Goal: Contribute content

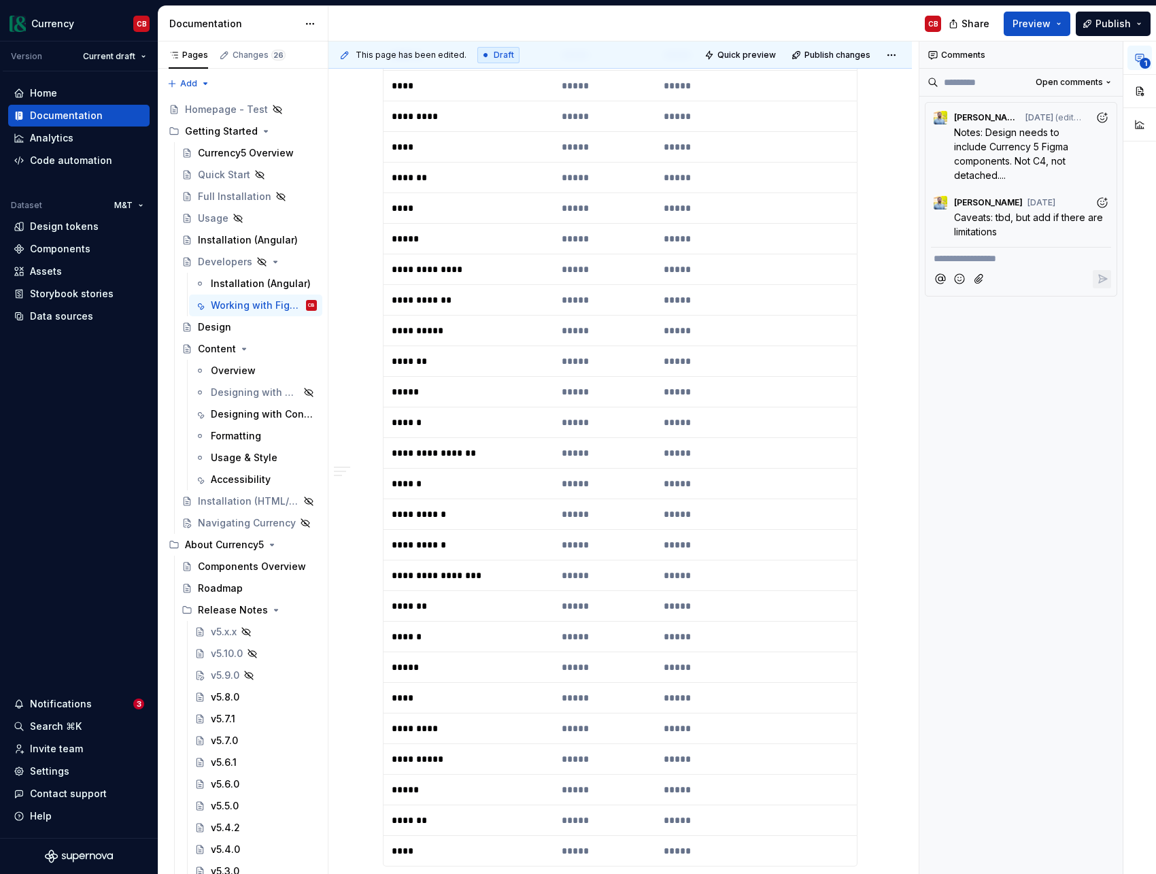
scroll to position [2229, 0]
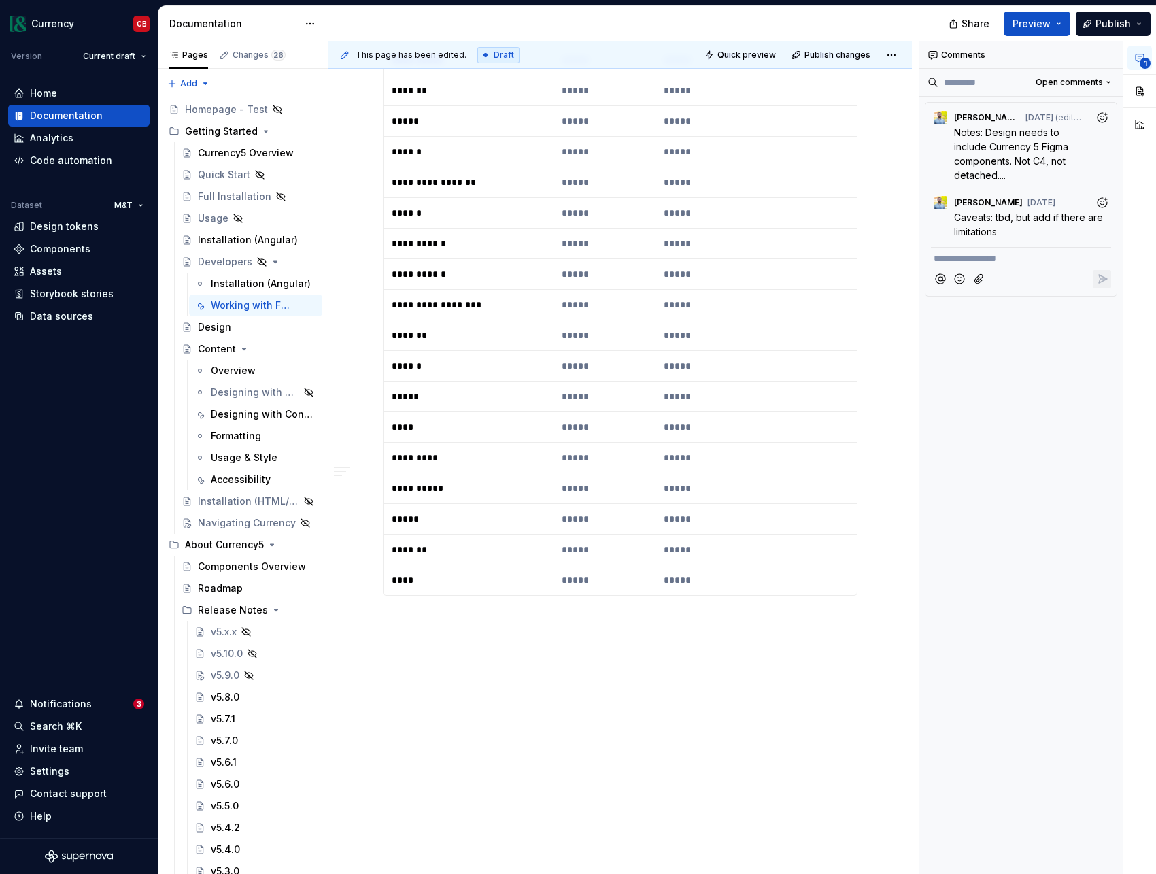
type textarea "*"
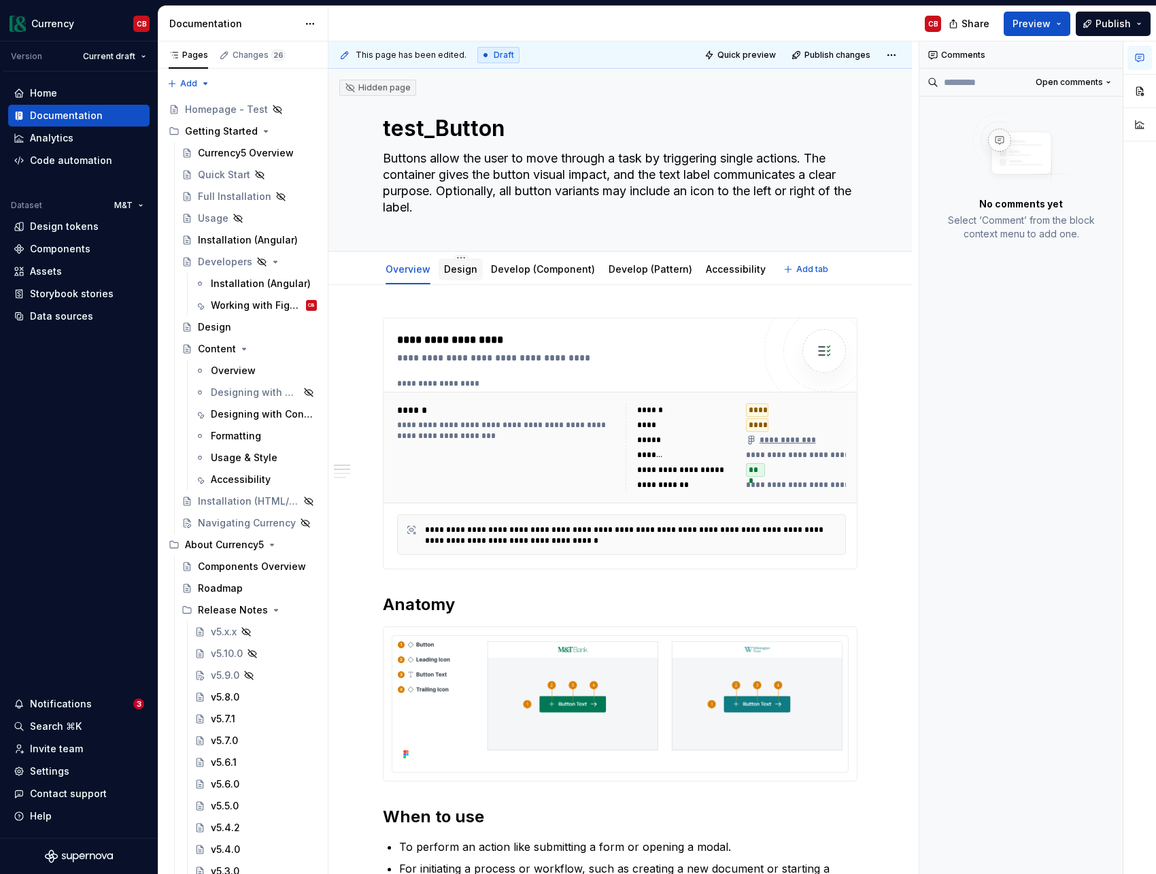
click at [460, 273] on link "Design" at bounding box center [460, 269] width 33 height 12
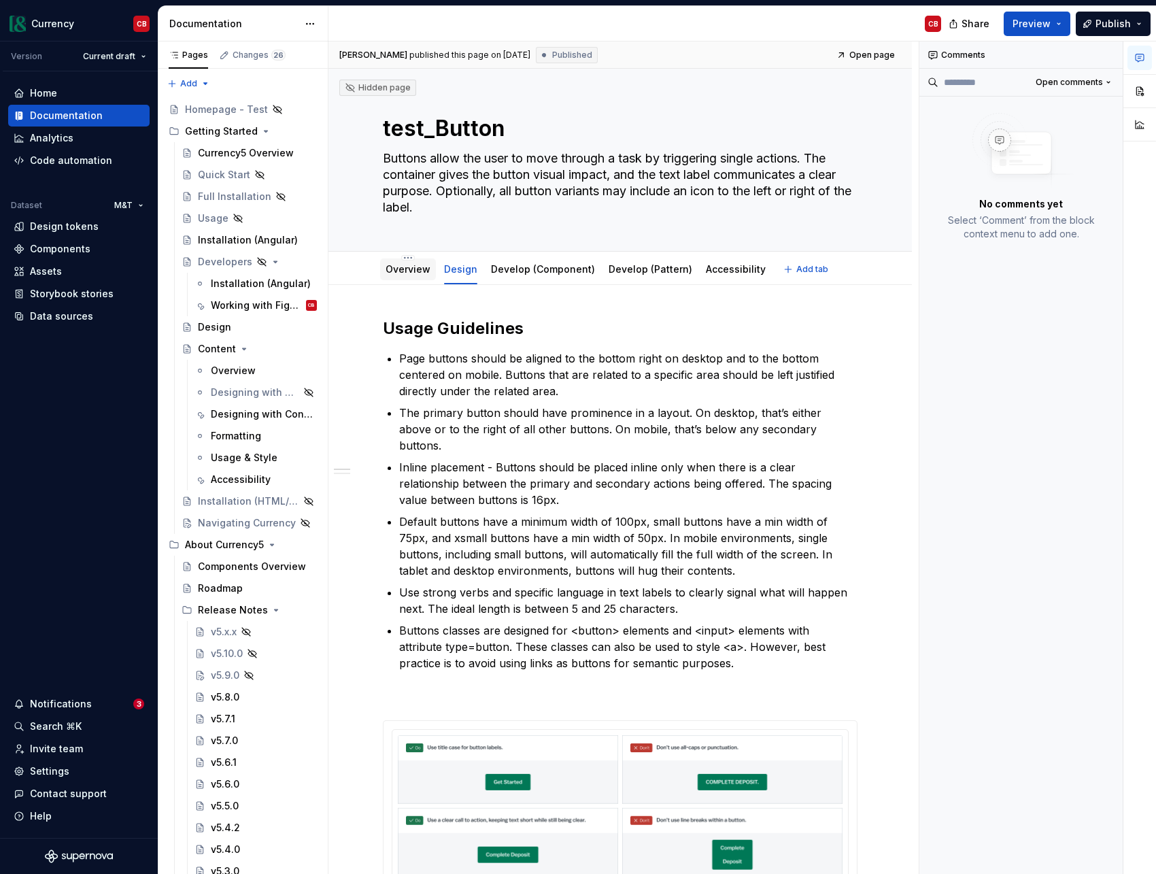
click at [423, 268] on link "Overview" at bounding box center [407, 269] width 45 height 12
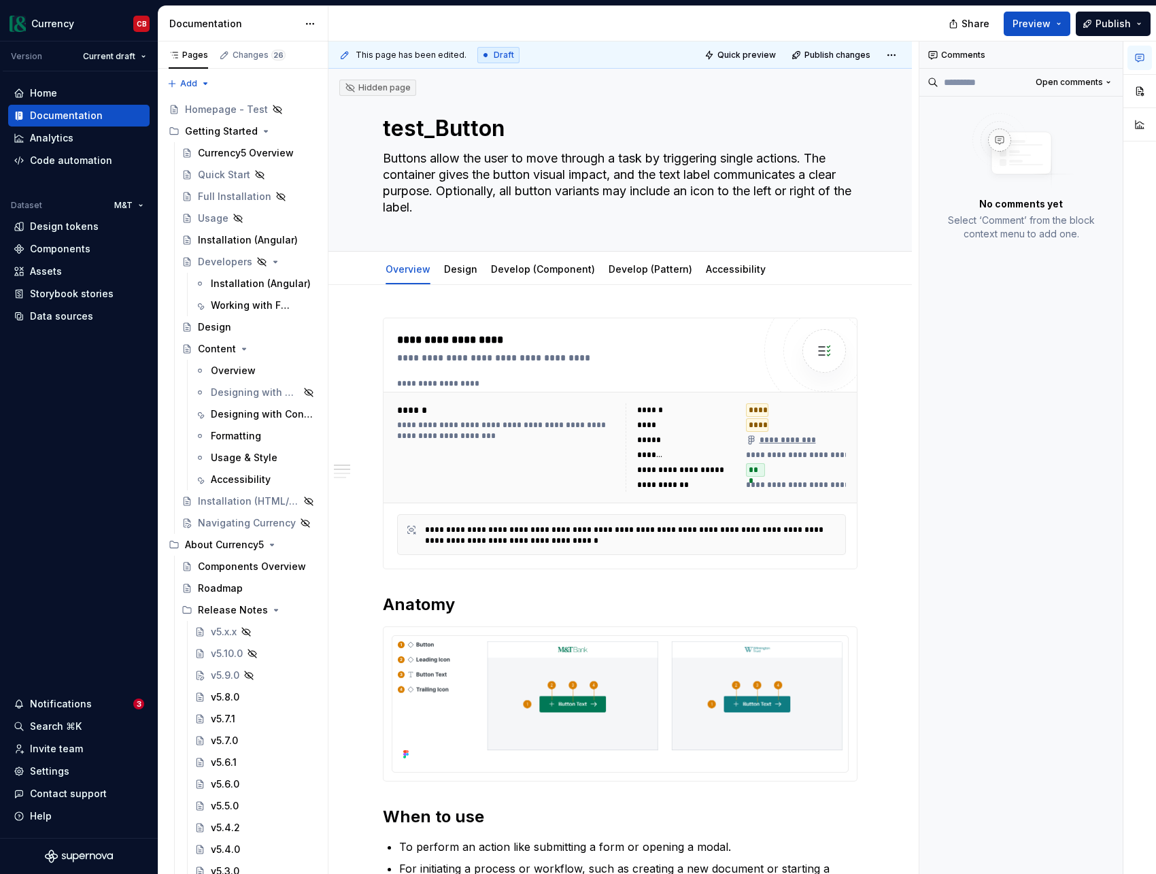
type textarea "*"
